Goal: Register for event/course

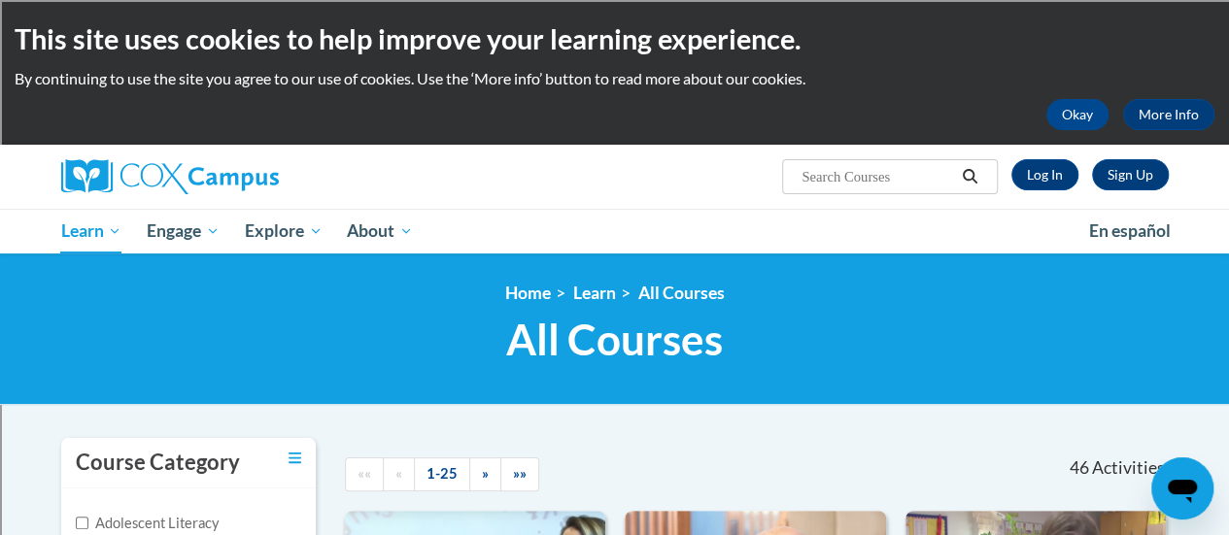
click at [900, 172] on input "Search..." at bounding box center [876, 176] width 155 height 23
type input "reading intervention"
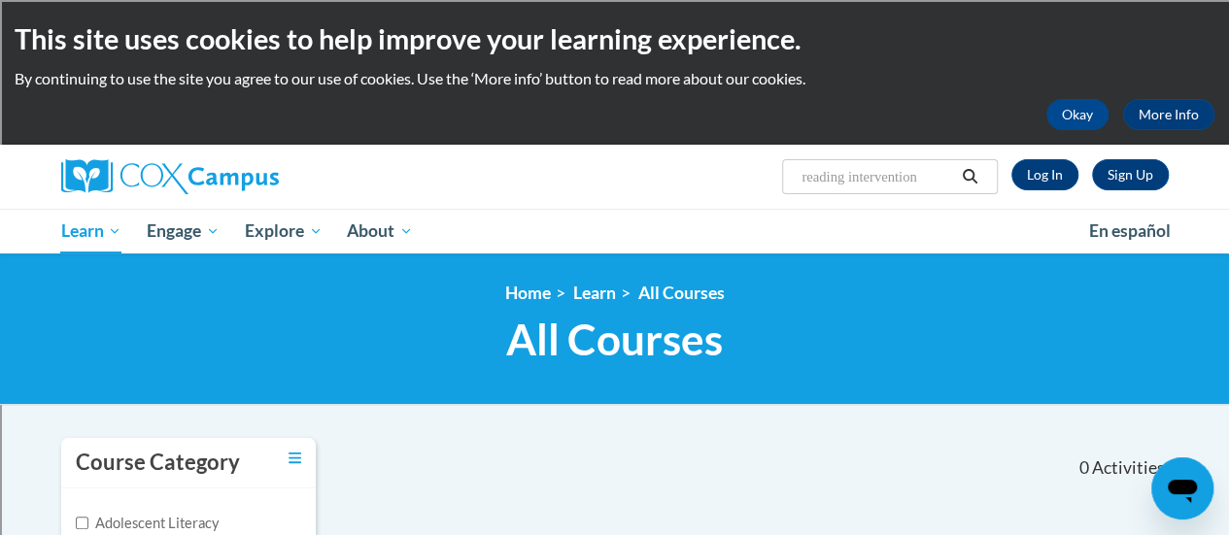
drag, startPoint x: 852, startPoint y: 180, endPoint x: 550, endPoint y: 111, distance: 309.8
type input "response to intervention"
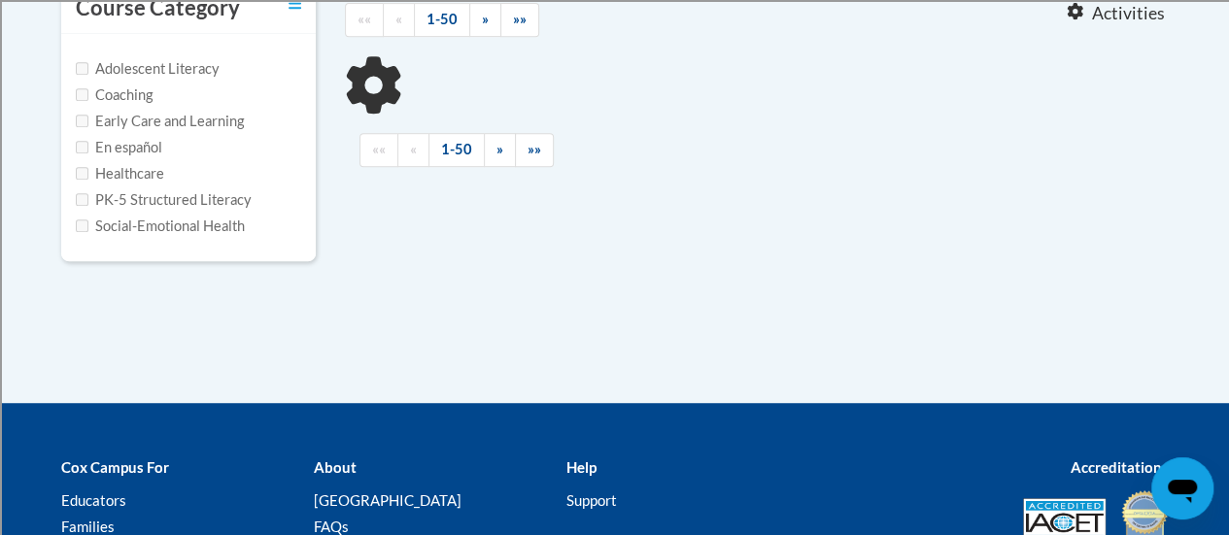
scroll to position [486, 0]
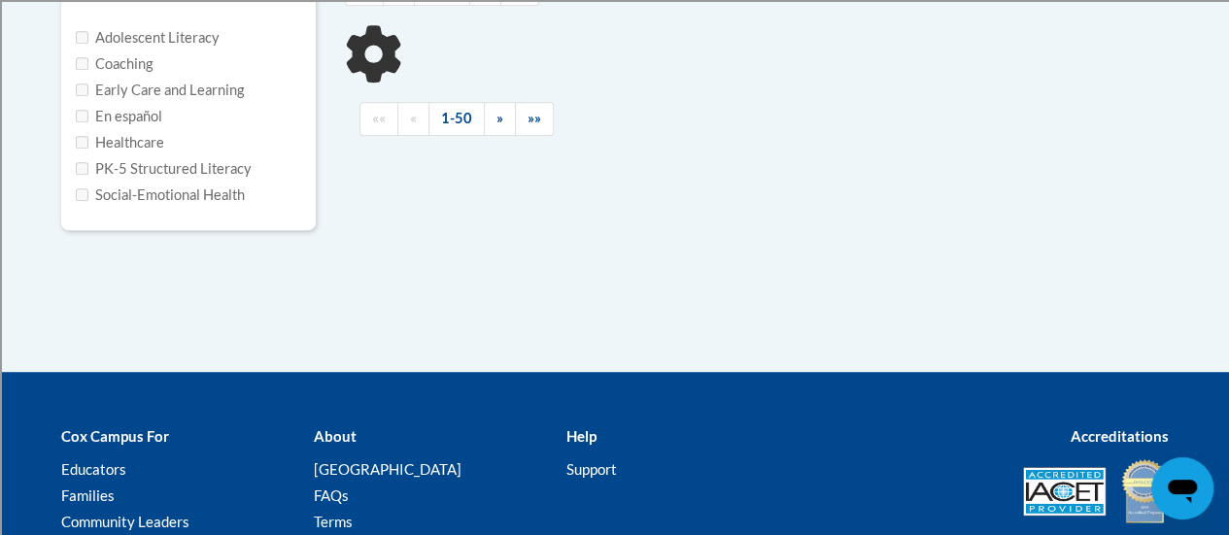
type input "response to intervention"
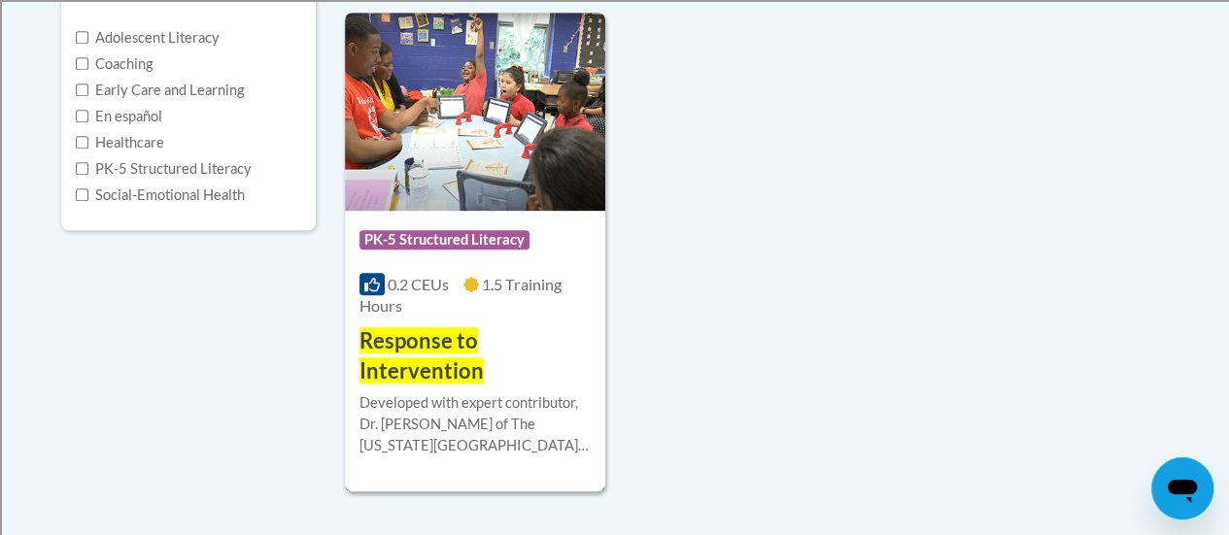
click at [521, 336] on h3 "Response to Intervention" at bounding box center [474, 356] width 231 height 60
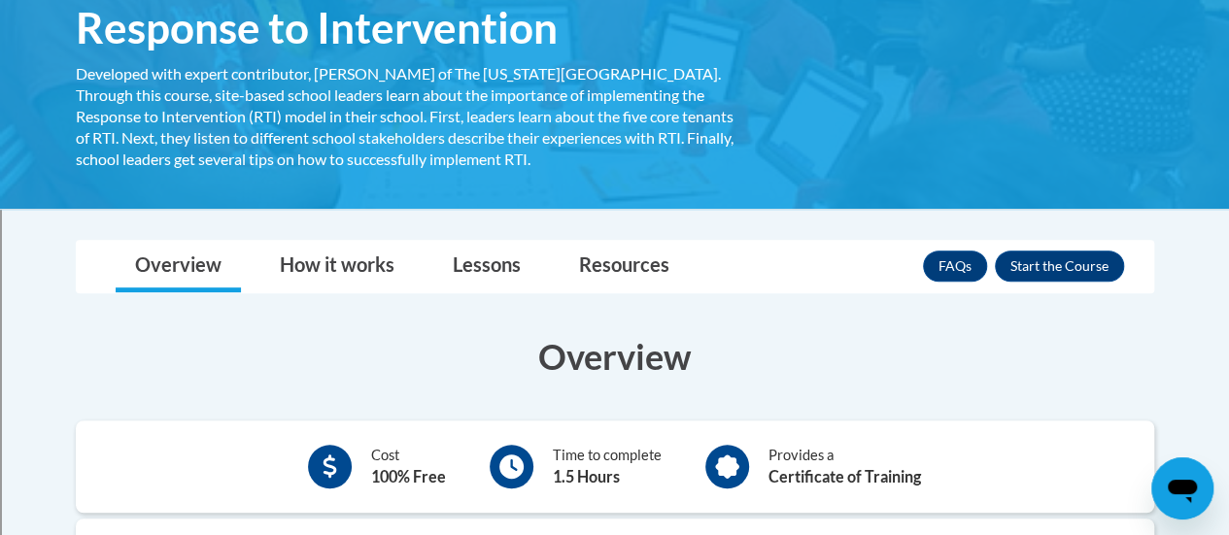
scroll to position [486, 0]
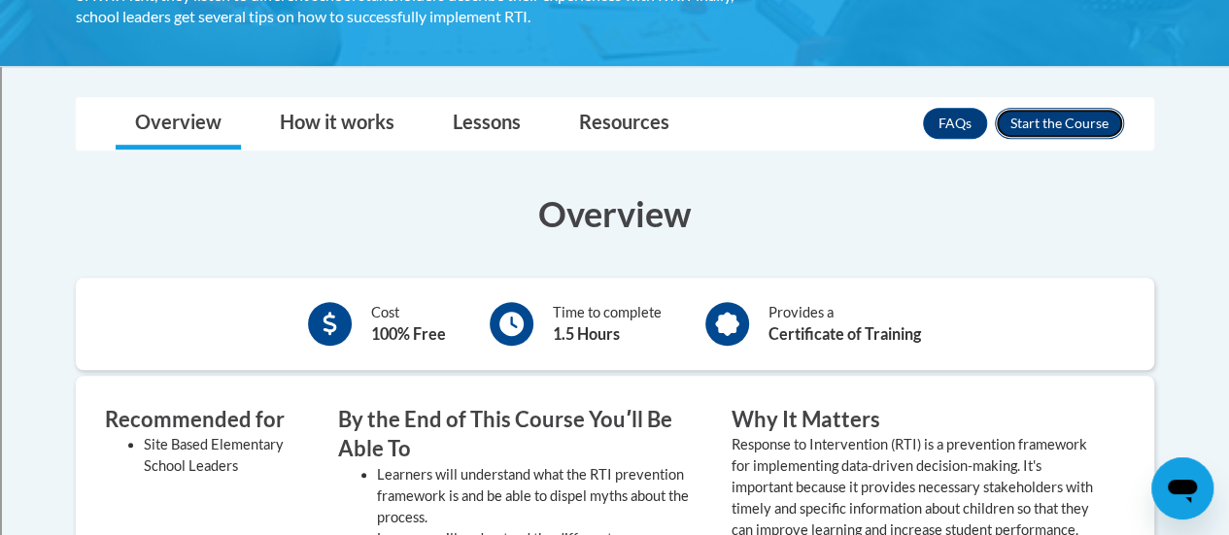
click at [1059, 126] on button "Enroll" at bounding box center [1058, 123] width 129 height 31
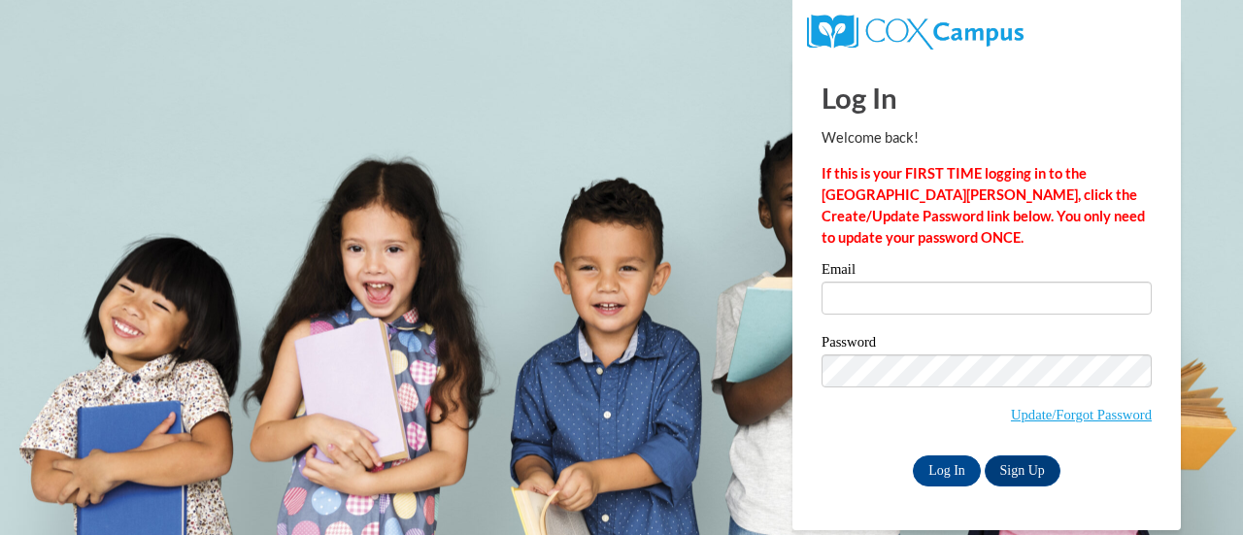
drag, startPoint x: 1046, startPoint y: 277, endPoint x: 1045, endPoint y: 286, distance: 9.8
click at [1046, 281] on label "Email" at bounding box center [987, 271] width 330 height 19
click at [1046, 282] on input "Email" at bounding box center [987, 298] width 330 height 33
click at [1044, 286] on input "Email" at bounding box center [987, 298] width 330 height 33
type input ","
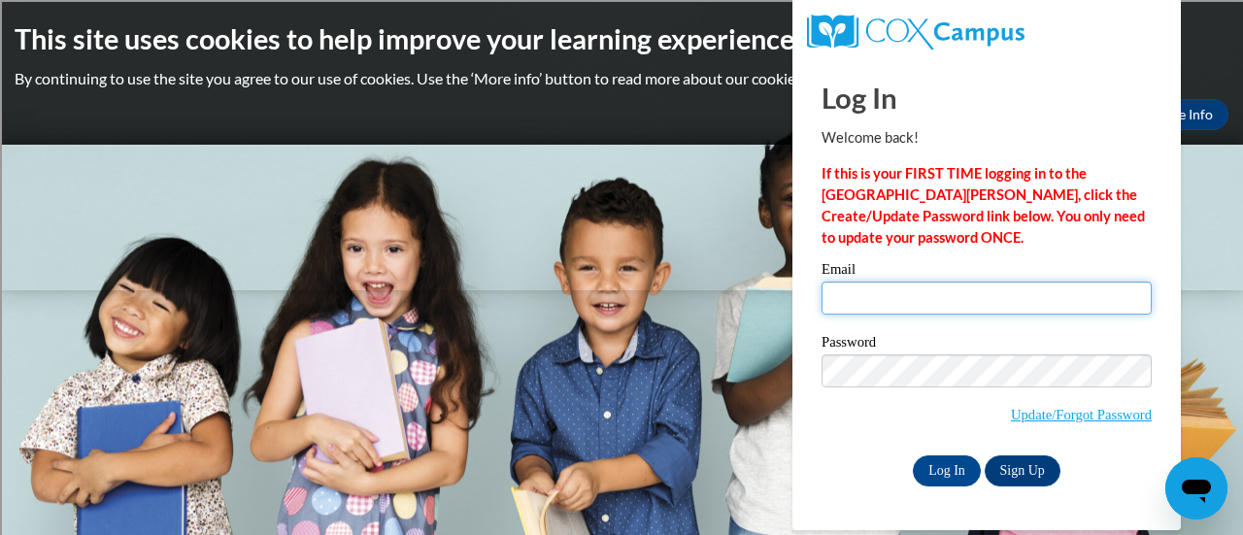
type input "kelly.szwedo@rusd.org"
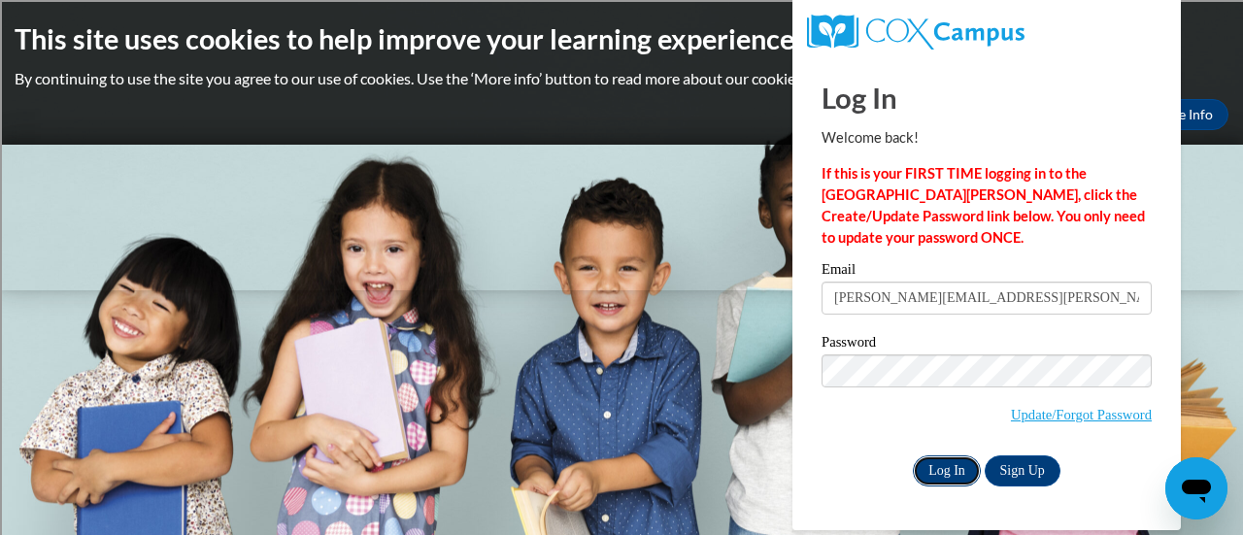
click at [958, 459] on input "Log In" at bounding box center [947, 470] width 68 height 31
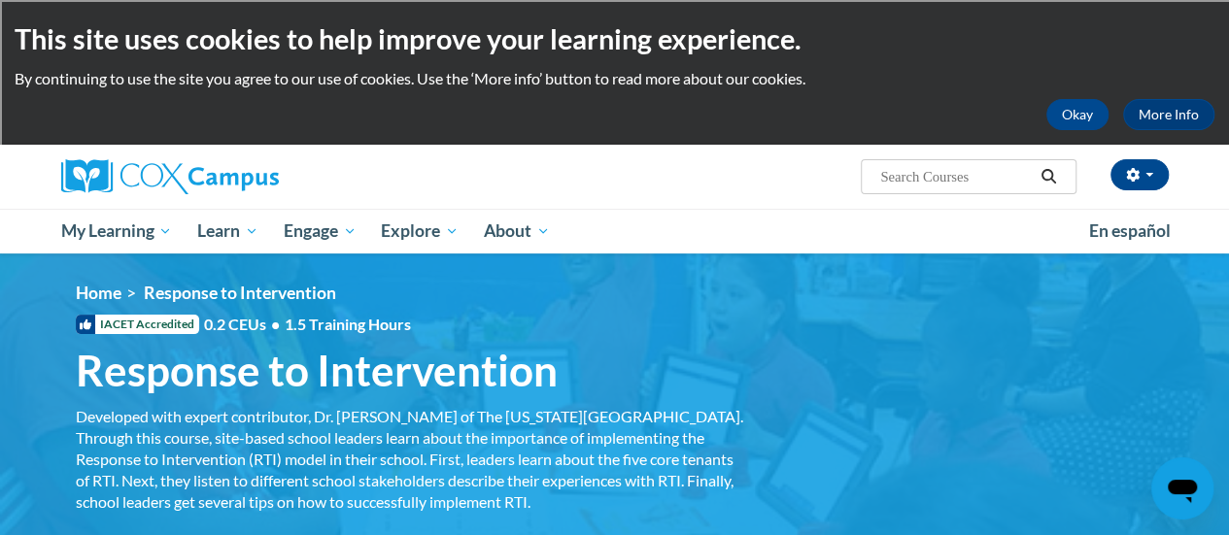
scroll to position [486, 0]
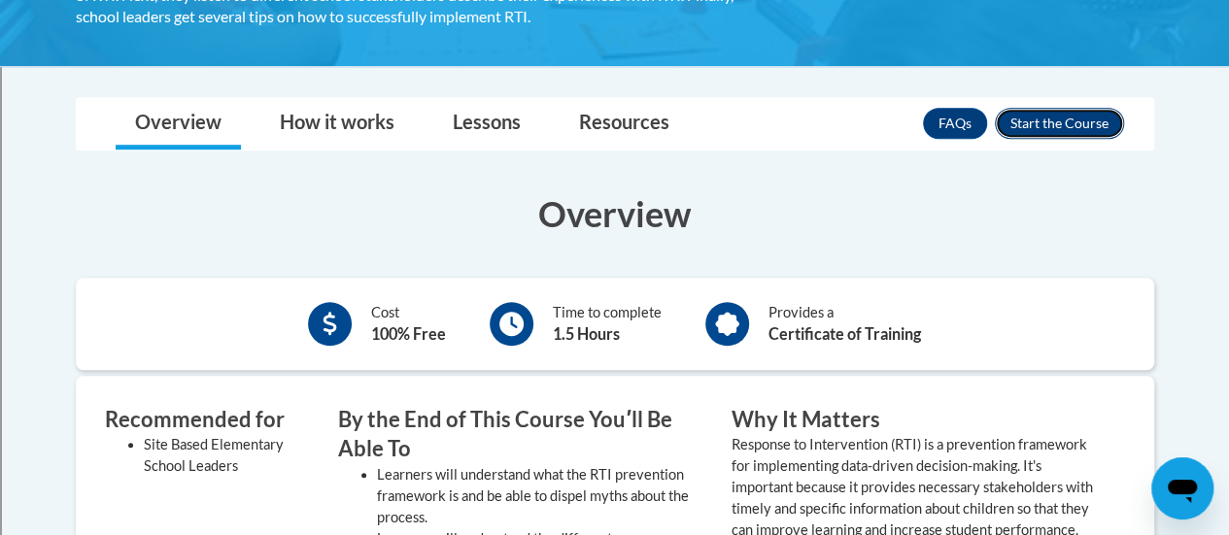
click at [1050, 123] on button "Enroll" at bounding box center [1058, 123] width 129 height 31
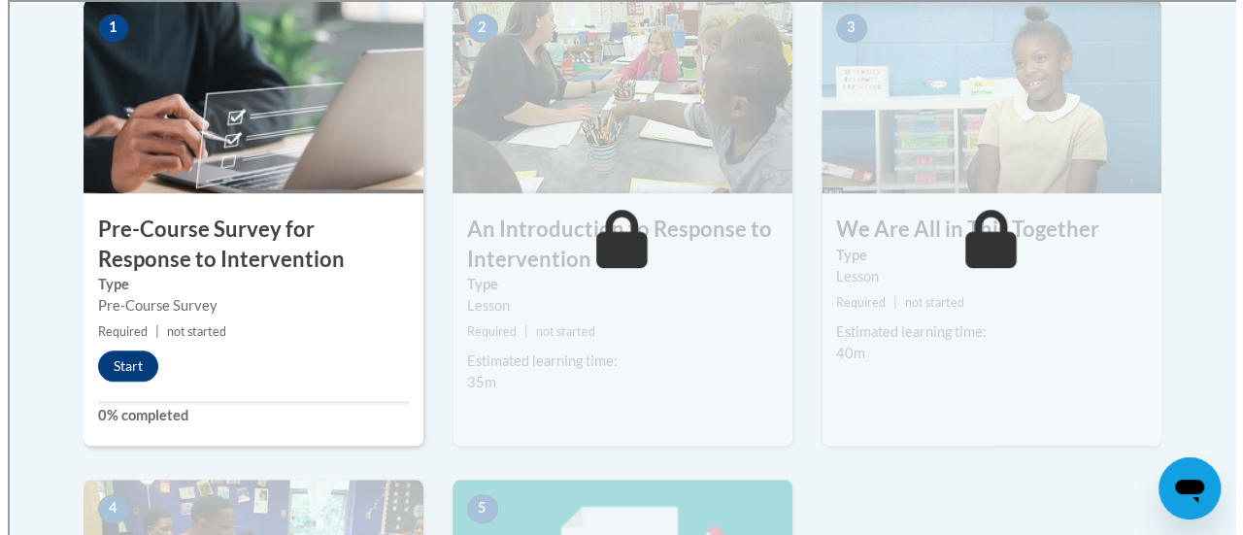
scroll to position [680, 0]
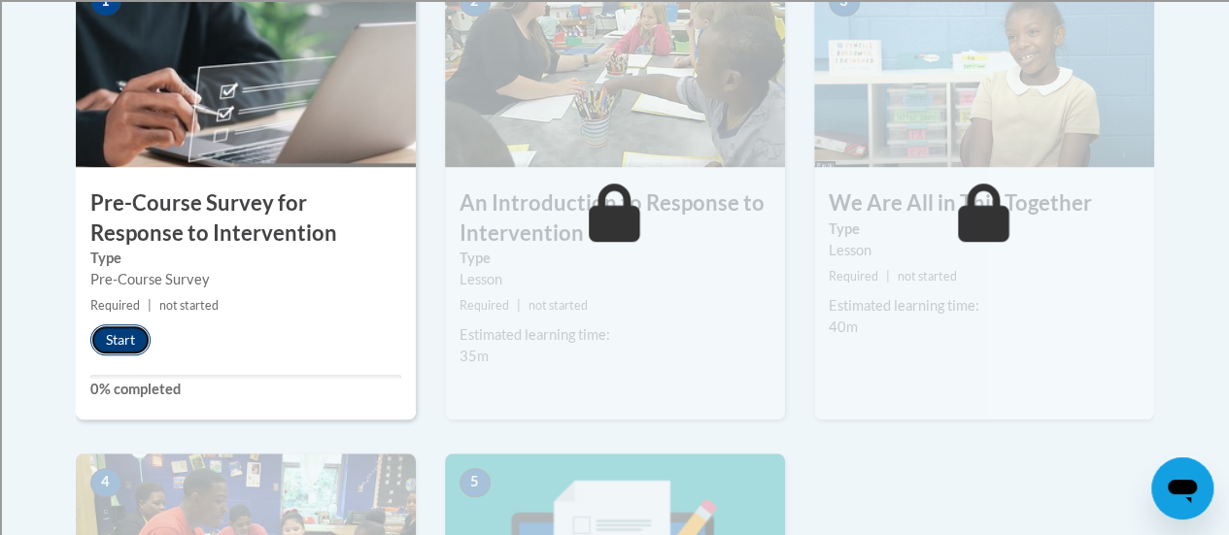
click at [134, 343] on button "Start" at bounding box center [120, 339] width 60 height 31
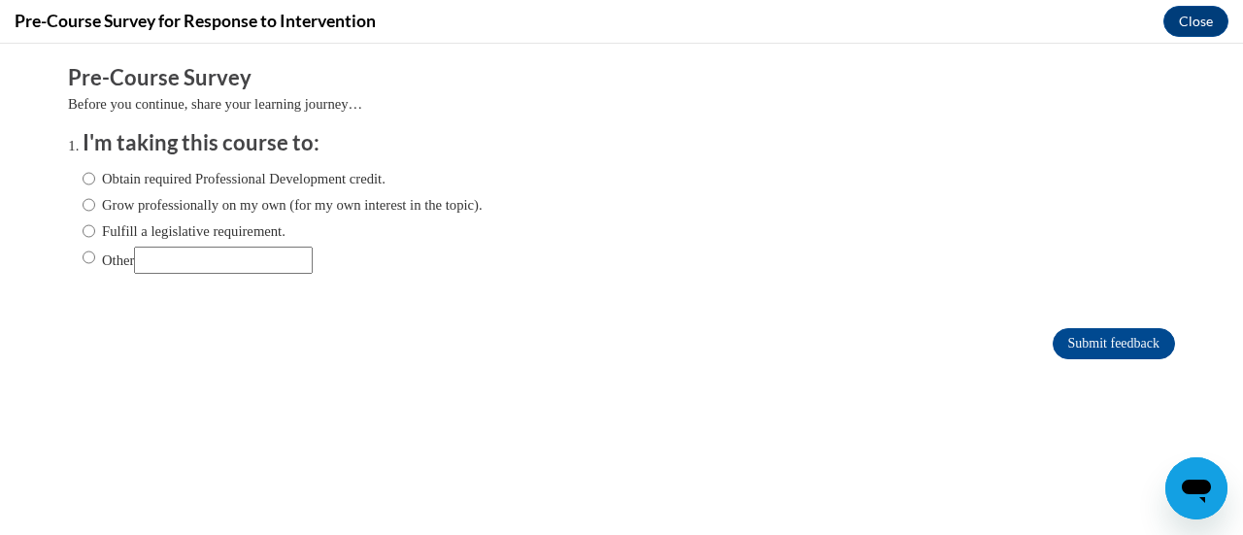
scroll to position [0, 0]
click at [83, 178] on input "Obtain required Professional Development credit." at bounding box center [89, 178] width 13 height 21
radio input "true"
click at [1088, 332] on input "Submit feedback" at bounding box center [1114, 343] width 122 height 31
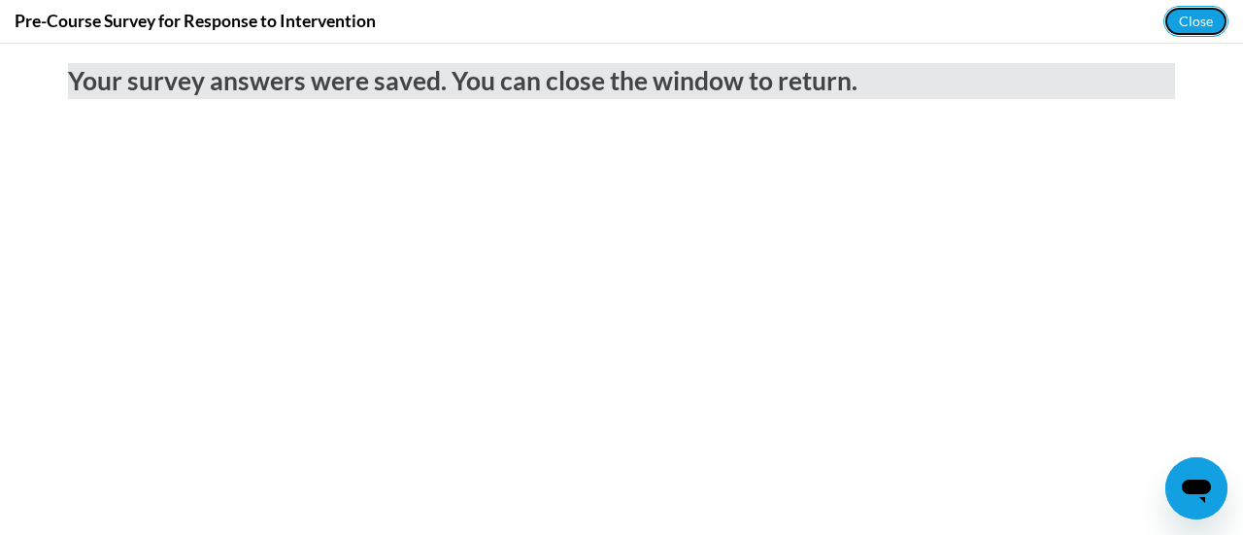
click at [1195, 17] on button "Close" at bounding box center [1195, 21] width 65 height 31
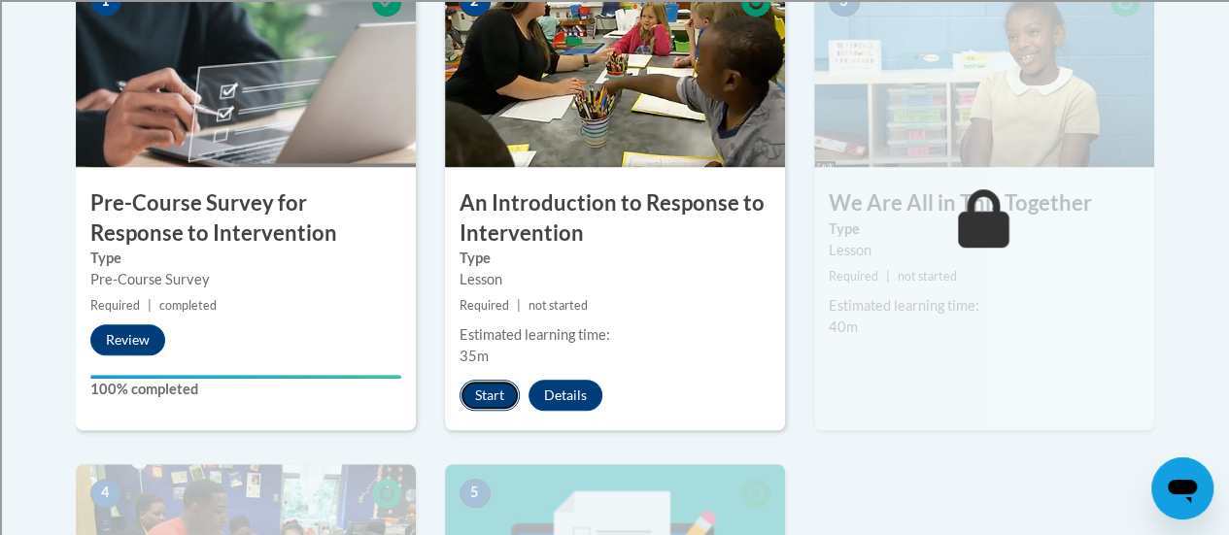
click at [512, 392] on button "Start" at bounding box center [489, 395] width 60 height 31
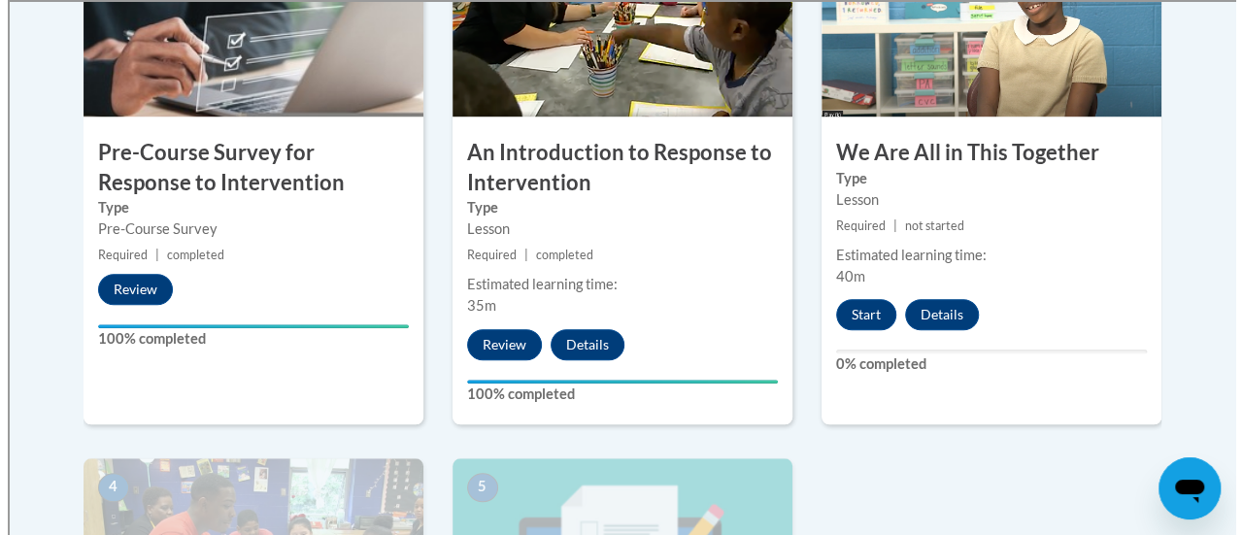
scroll to position [777, 0]
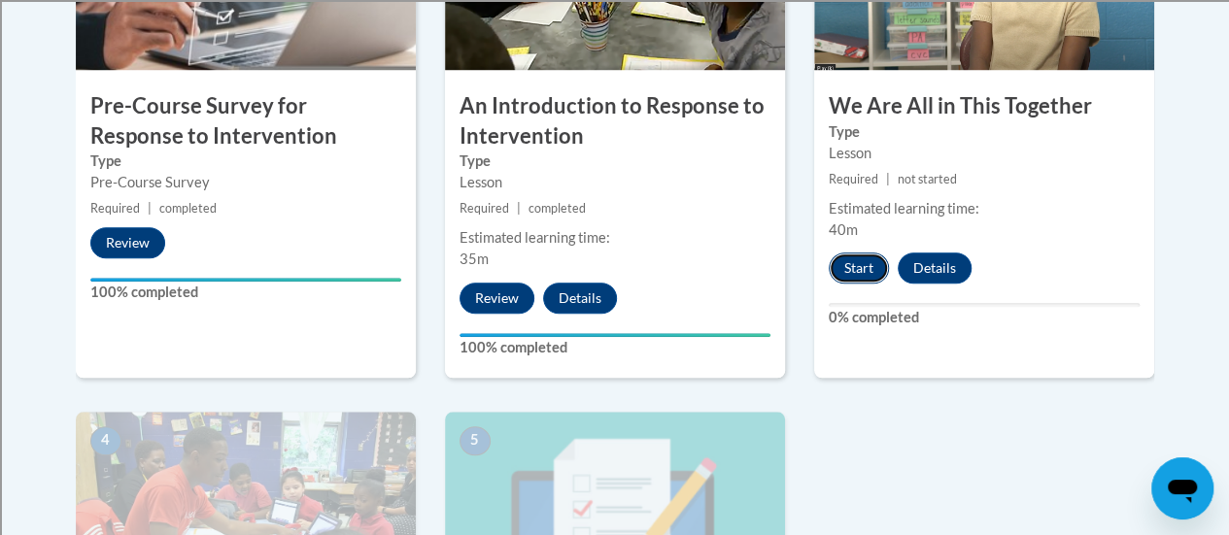
click at [866, 271] on button "Start" at bounding box center [858, 267] width 60 height 31
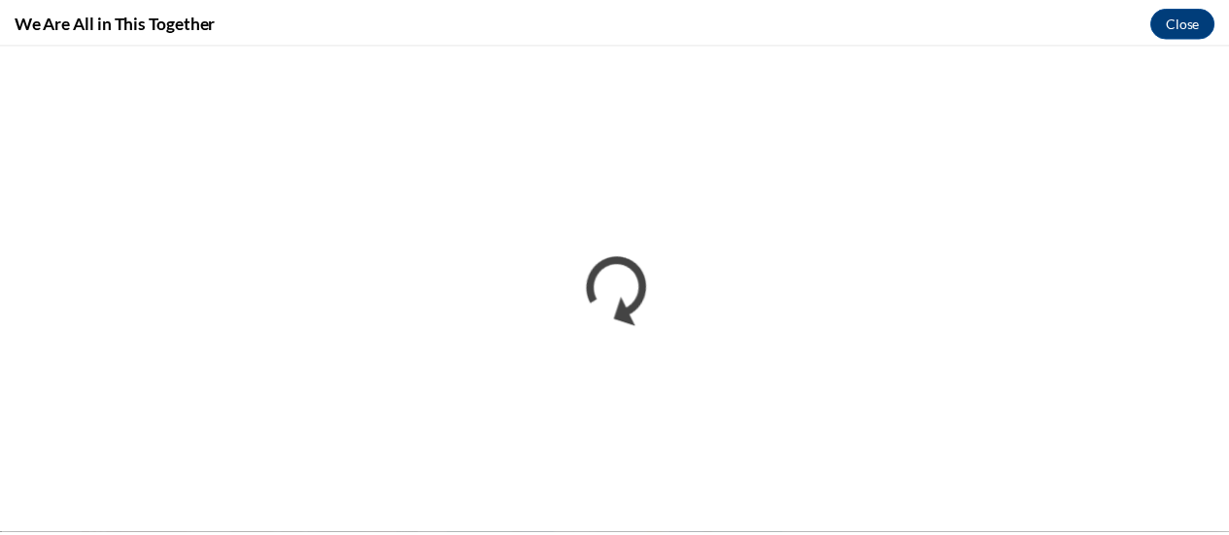
scroll to position [0, 0]
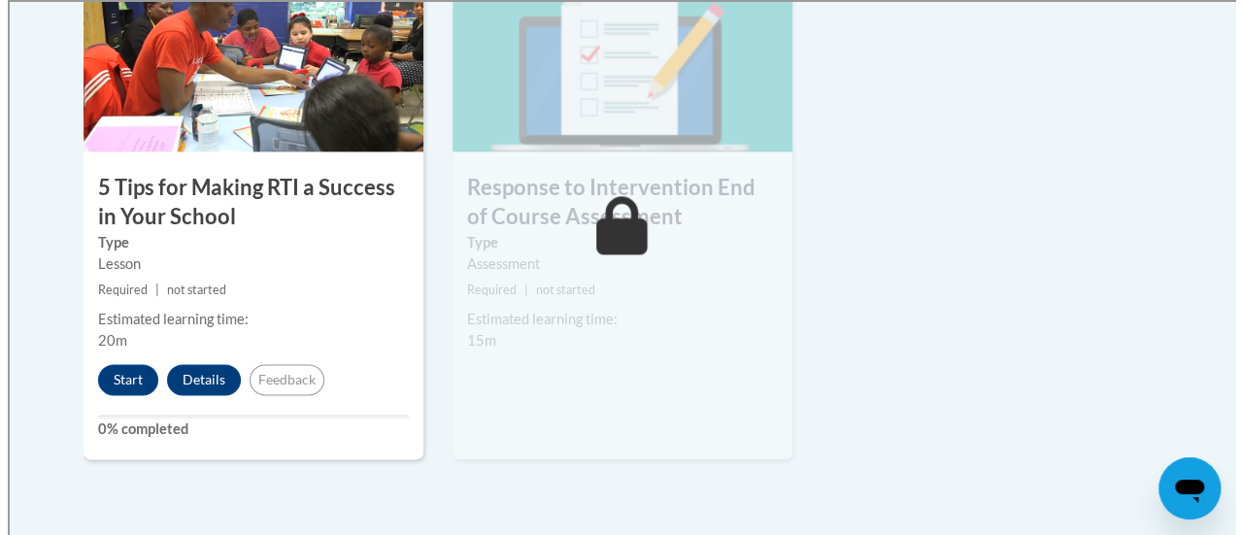
scroll to position [1262, 0]
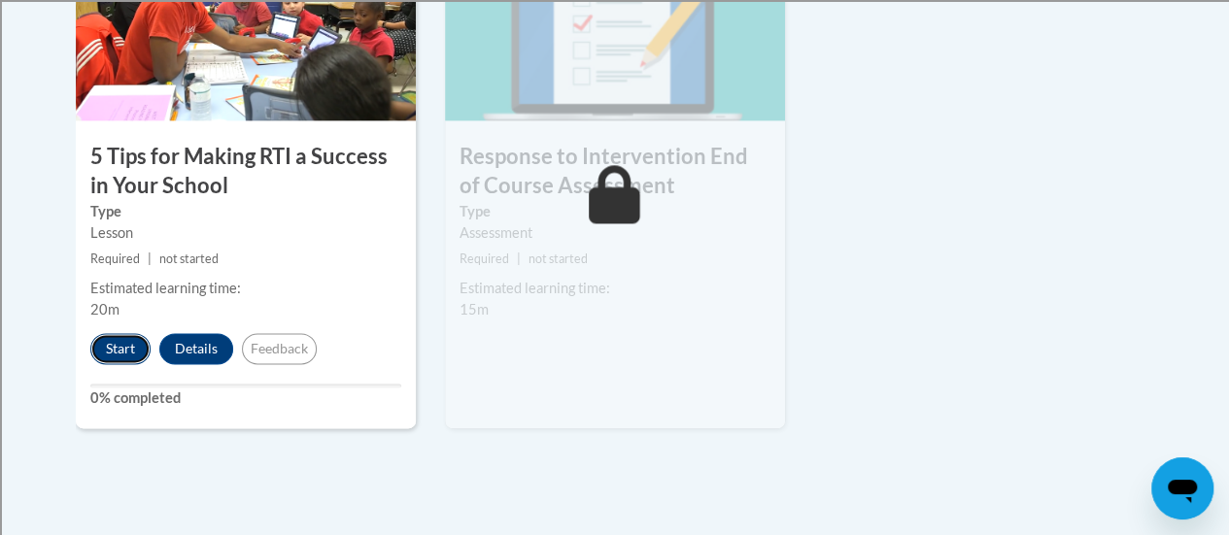
click at [117, 341] on button "Start" at bounding box center [120, 348] width 60 height 31
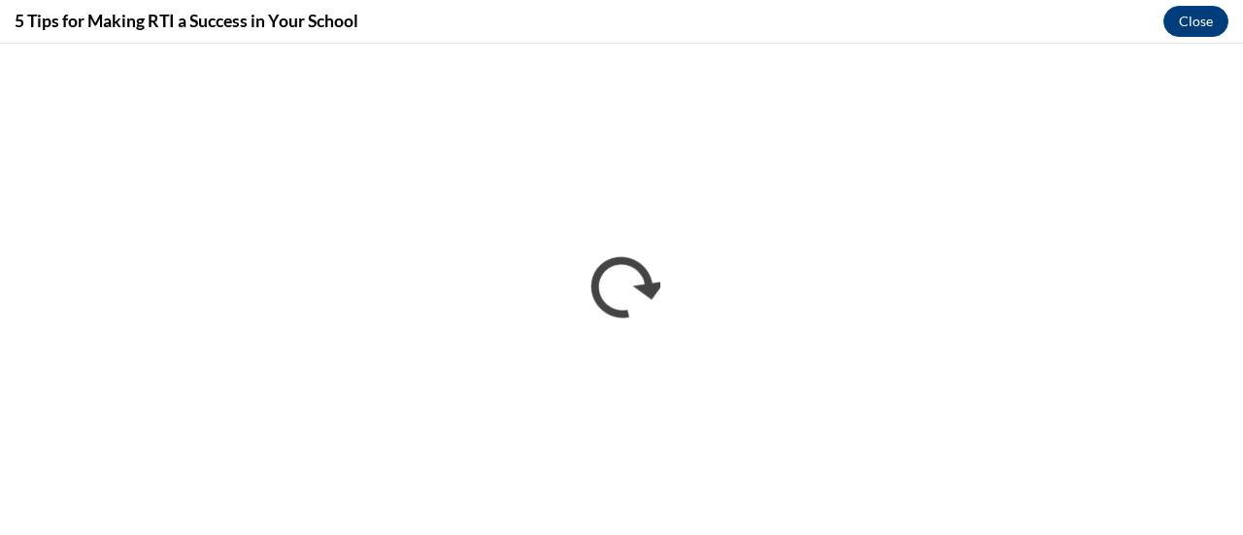
scroll to position [0, 0]
